Goal: Complete application form: Complete application form

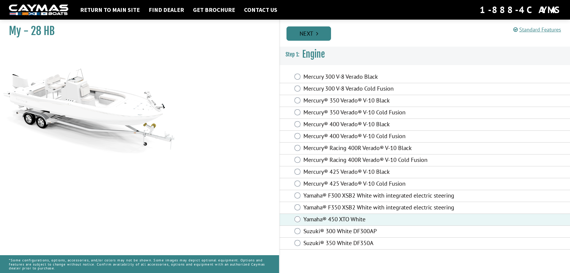
click at [319, 29] on link "Next" at bounding box center [309, 33] width 45 height 14
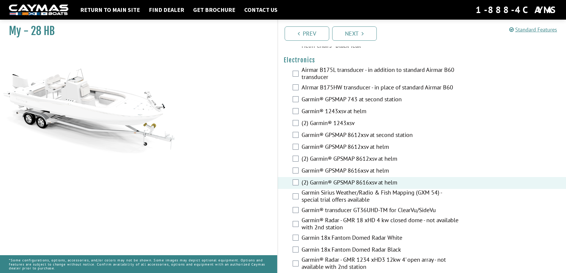
scroll to position [1473, 0]
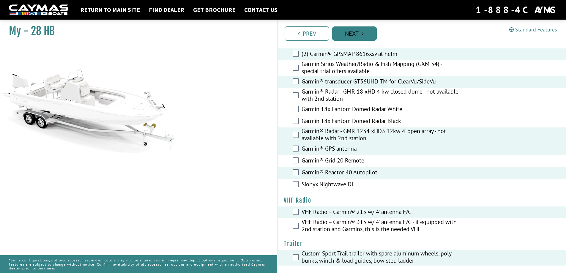
click at [345, 29] on link "Next" at bounding box center [354, 33] width 45 height 14
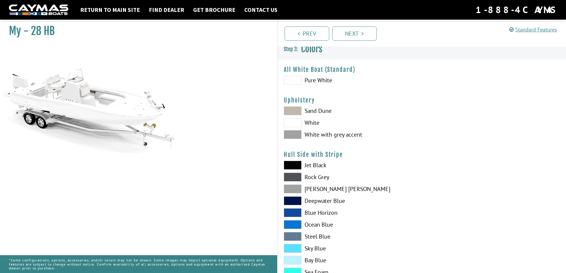
scroll to position [0, 0]
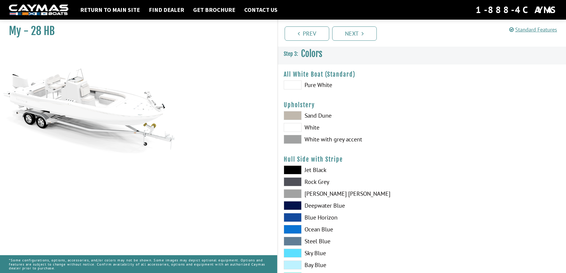
click at [294, 114] on span at bounding box center [293, 115] width 18 height 9
click at [293, 139] on span at bounding box center [293, 139] width 18 height 9
click at [292, 113] on span at bounding box center [293, 115] width 18 height 9
click at [290, 194] on span at bounding box center [293, 193] width 18 height 9
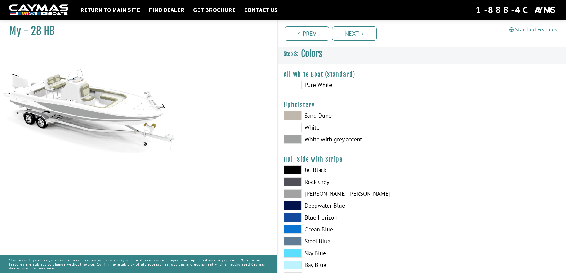
click at [296, 264] on span at bounding box center [293, 264] width 18 height 9
click at [292, 250] on span at bounding box center [293, 253] width 18 height 9
click at [293, 192] on span at bounding box center [293, 193] width 18 height 9
click at [294, 138] on span at bounding box center [293, 139] width 18 height 9
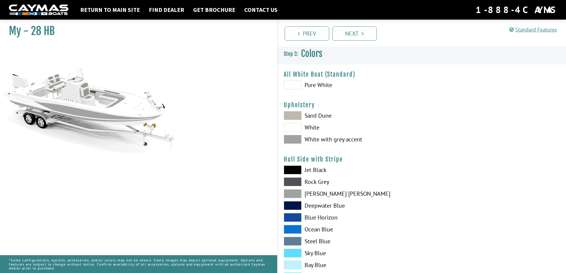
scroll to position [129, 0]
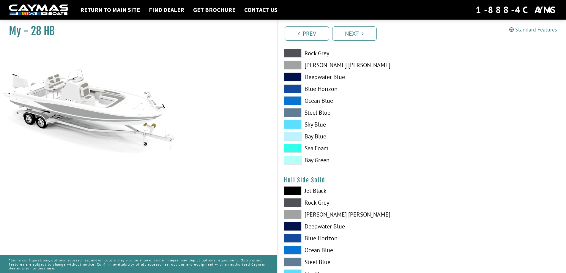
click at [294, 212] on span at bounding box center [293, 214] width 18 height 9
click at [291, 67] on span at bounding box center [293, 65] width 18 height 9
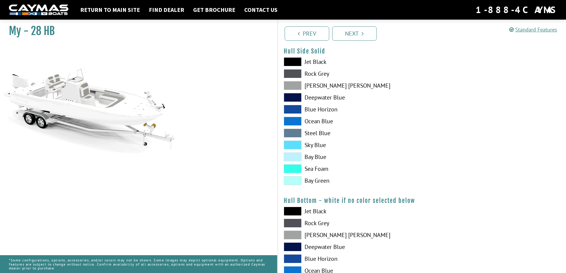
click at [288, 83] on span at bounding box center [293, 85] width 18 height 9
click at [290, 109] on span at bounding box center [293, 109] width 18 height 9
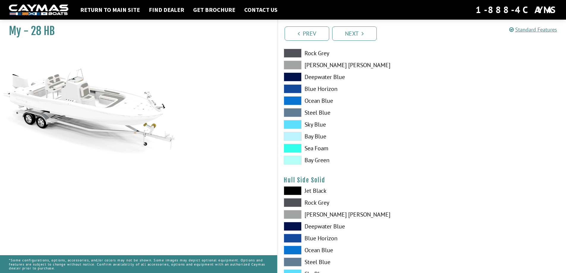
click at [294, 190] on span at bounding box center [293, 190] width 18 height 9
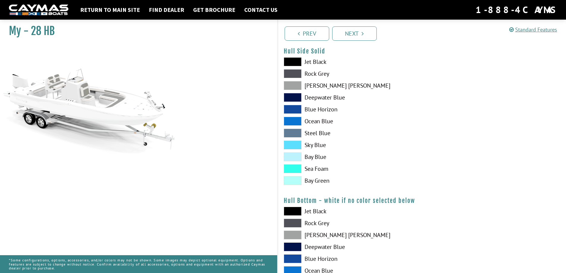
click at [290, 84] on span at bounding box center [293, 85] width 18 height 9
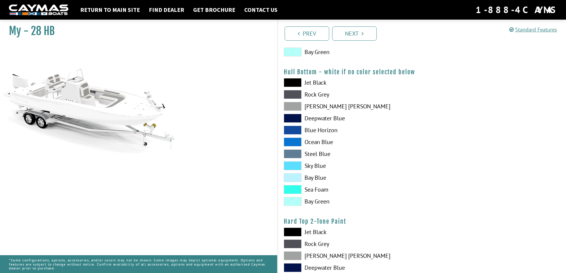
click at [291, 107] on span at bounding box center [293, 106] width 18 height 9
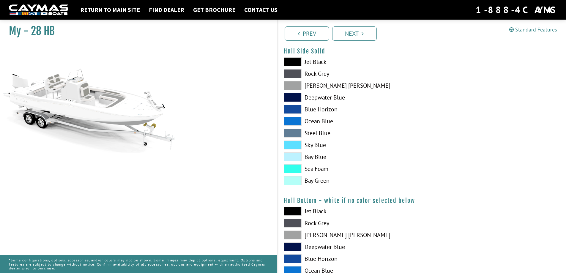
click at [294, 84] on span at bounding box center [293, 85] width 18 height 9
click at [290, 95] on span at bounding box center [293, 97] width 18 height 9
click at [292, 84] on span at bounding box center [293, 85] width 18 height 9
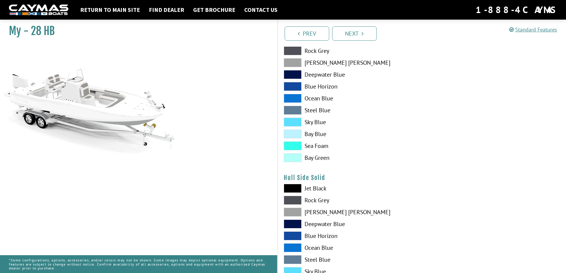
scroll to position [129, 0]
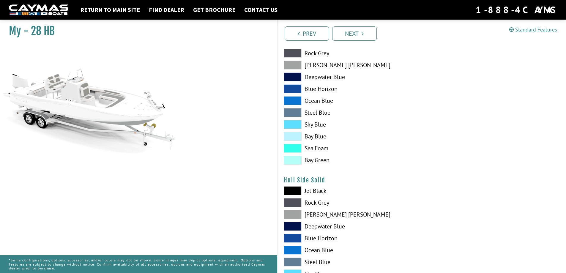
click at [291, 64] on span at bounding box center [293, 65] width 18 height 9
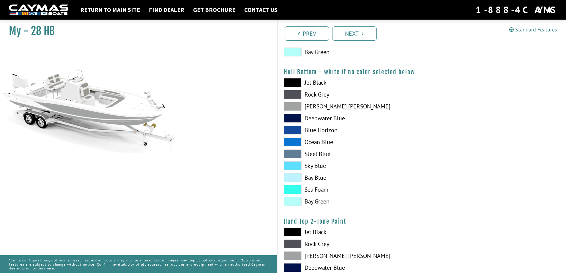
scroll to position [515, 0]
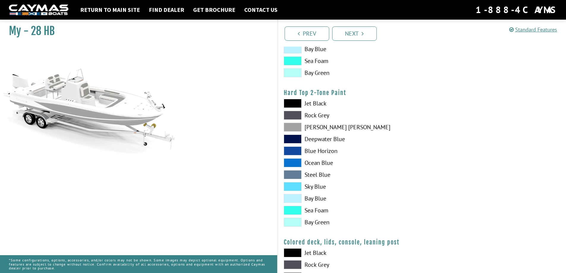
click at [293, 126] on span at bounding box center [293, 127] width 18 height 9
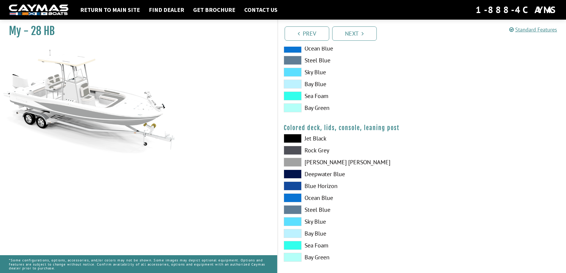
scroll to position [635, 0]
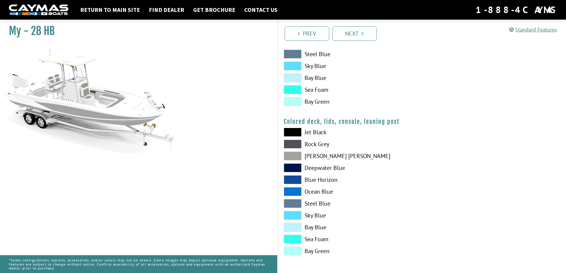
click at [294, 141] on span at bounding box center [293, 144] width 18 height 9
click at [354, 37] on link "Next" at bounding box center [354, 33] width 45 height 14
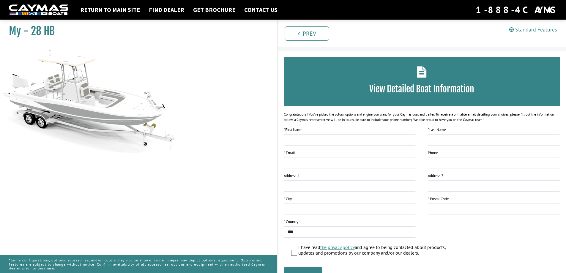
scroll to position [0, 0]
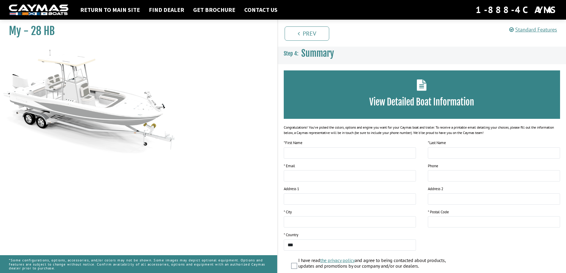
click at [394, 94] on div "View Detailed Boat Information" at bounding box center [422, 94] width 277 height 48
click at [419, 86] on icon at bounding box center [422, 84] width 10 height 11
click at [421, 105] on h3 "View Detailed Boat Information" at bounding box center [422, 102] width 259 height 11
click at [389, 107] on div "View Detailed Boat Information" at bounding box center [422, 94] width 277 height 48
click at [315, 53] on span "Summary" at bounding box center [317, 53] width 33 height 11
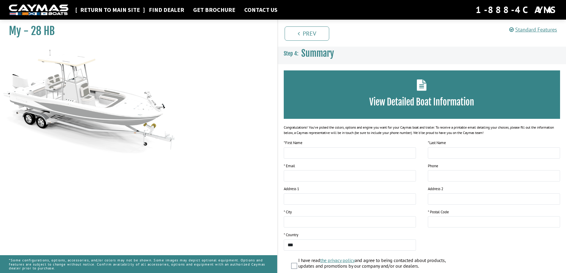
click at [109, 12] on link "Return to main site" at bounding box center [110, 10] width 66 height 8
